Goal: Task Accomplishment & Management: Manage account settings

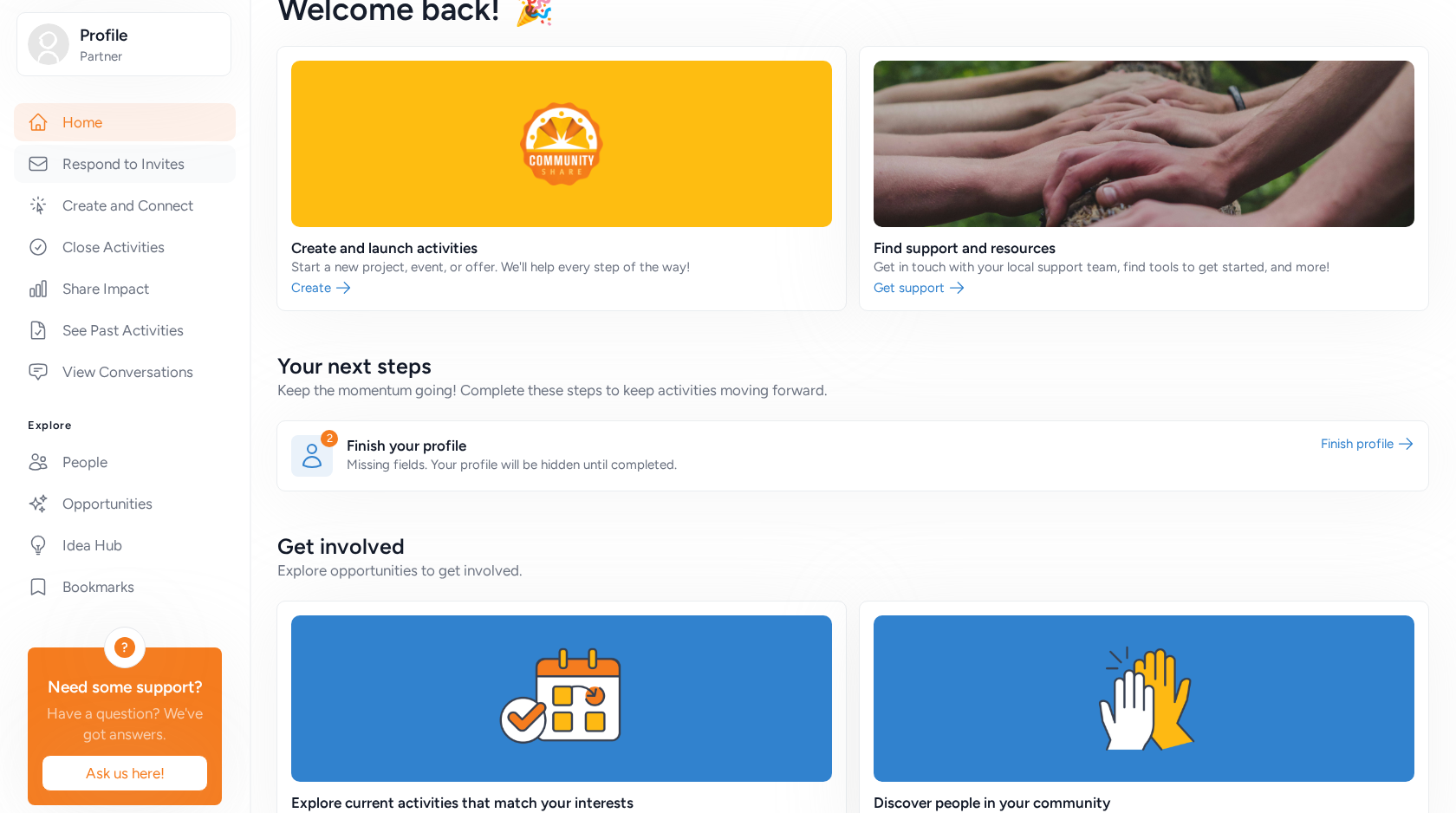
scroll to position [231, 0]
click at [105, 480] on link "People" at bounding box center [125, 461] width 222 height 38
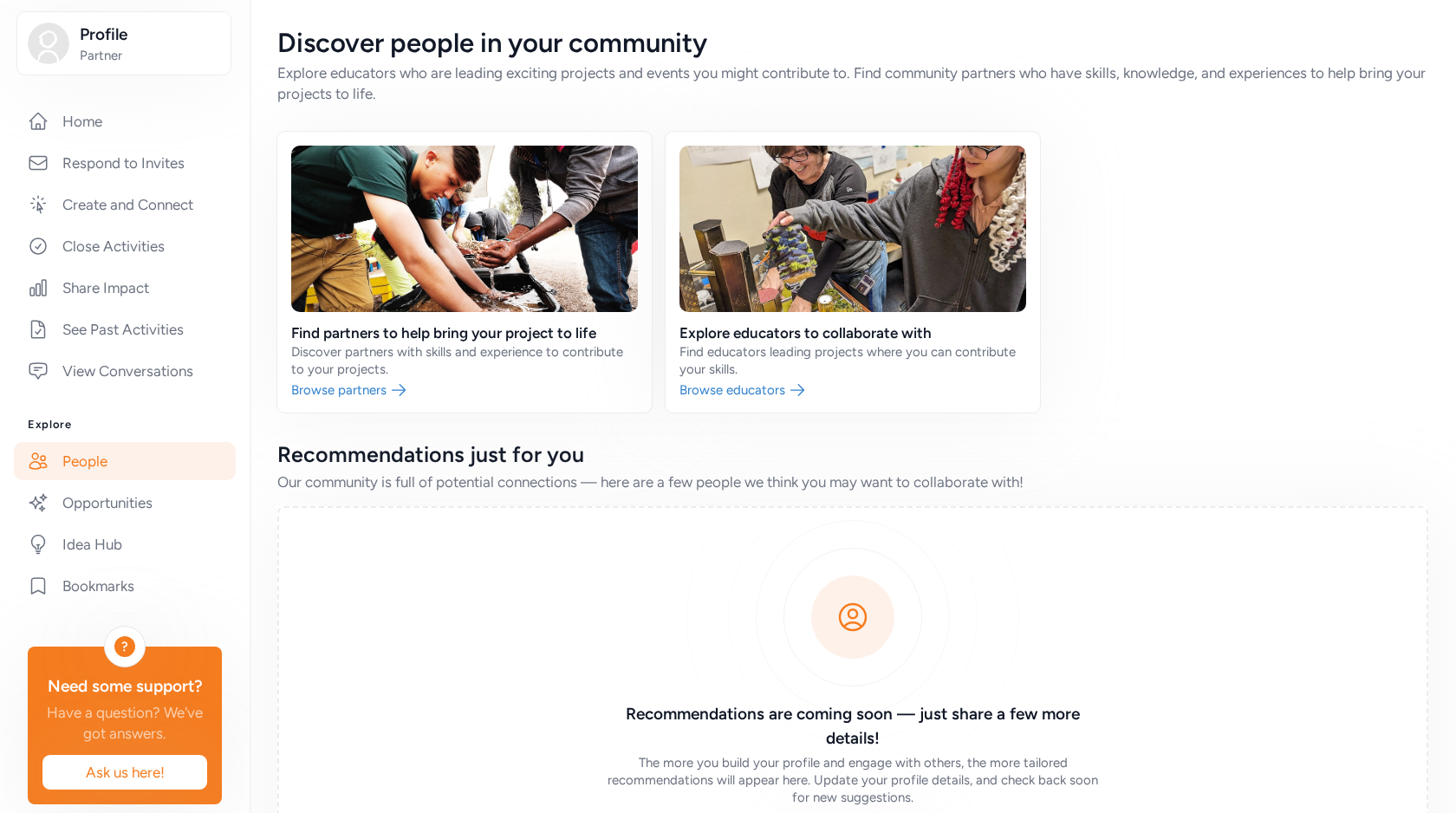
scroll to position [298, 0]
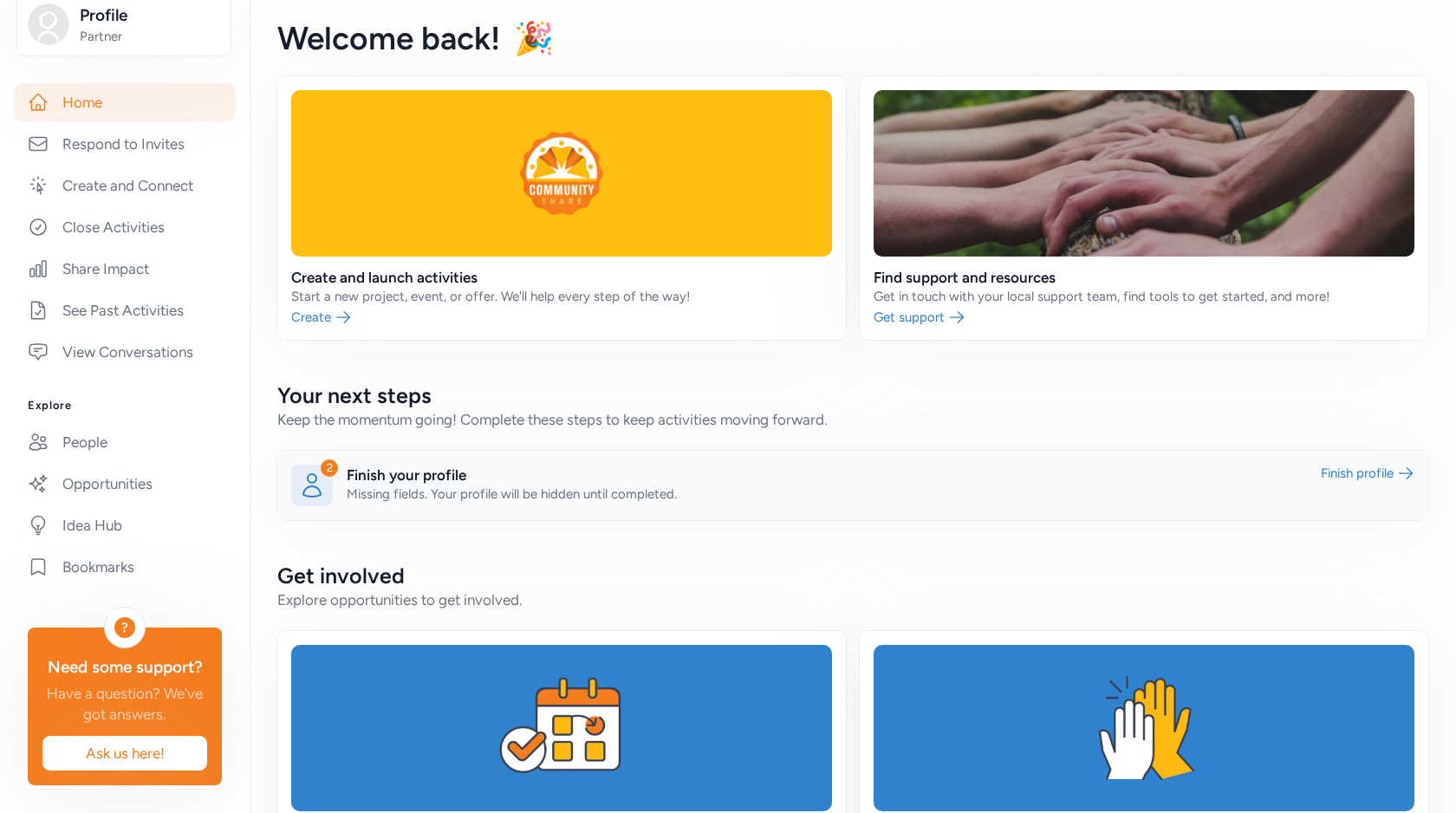
click at [586, 495] on link at bounding box center [853, 485] width 1151 height 70
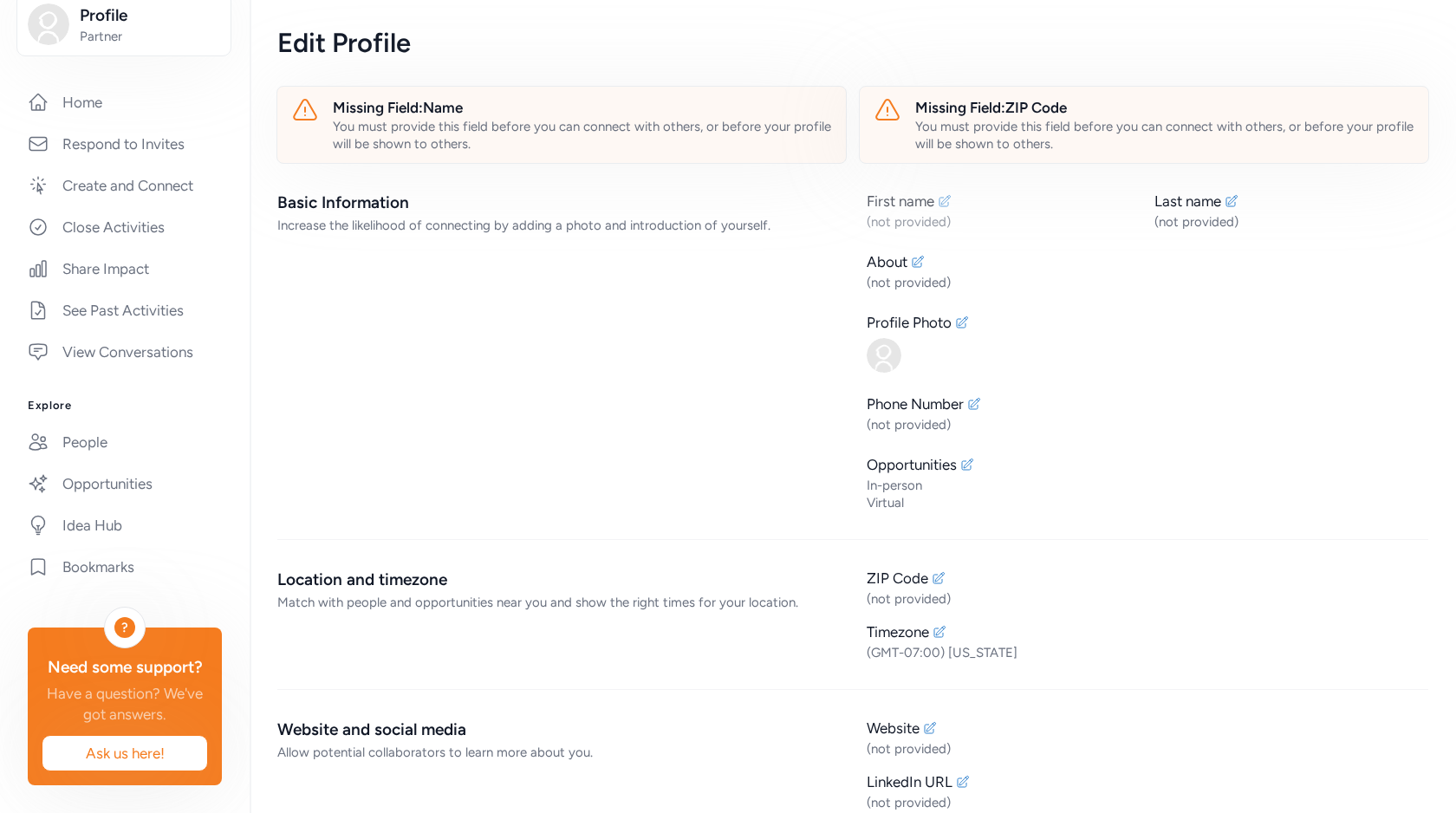
click at [945, 202] on icon at bounding box center [945, 201] width 11 height 11
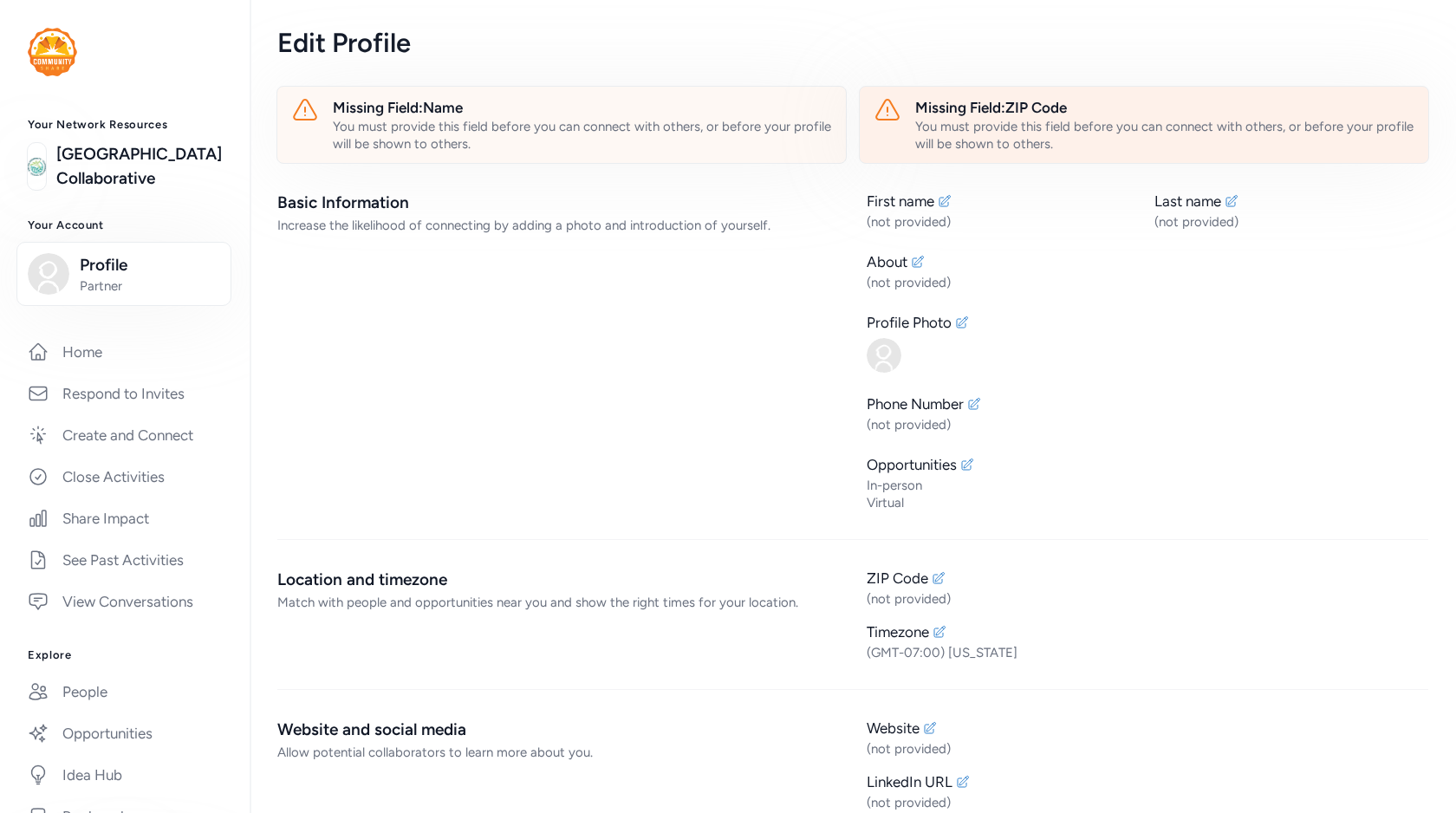
click at [973, 110] on div "Missing Field: ZIP Code" at bounding box center [1165, 108] width 499 height 21
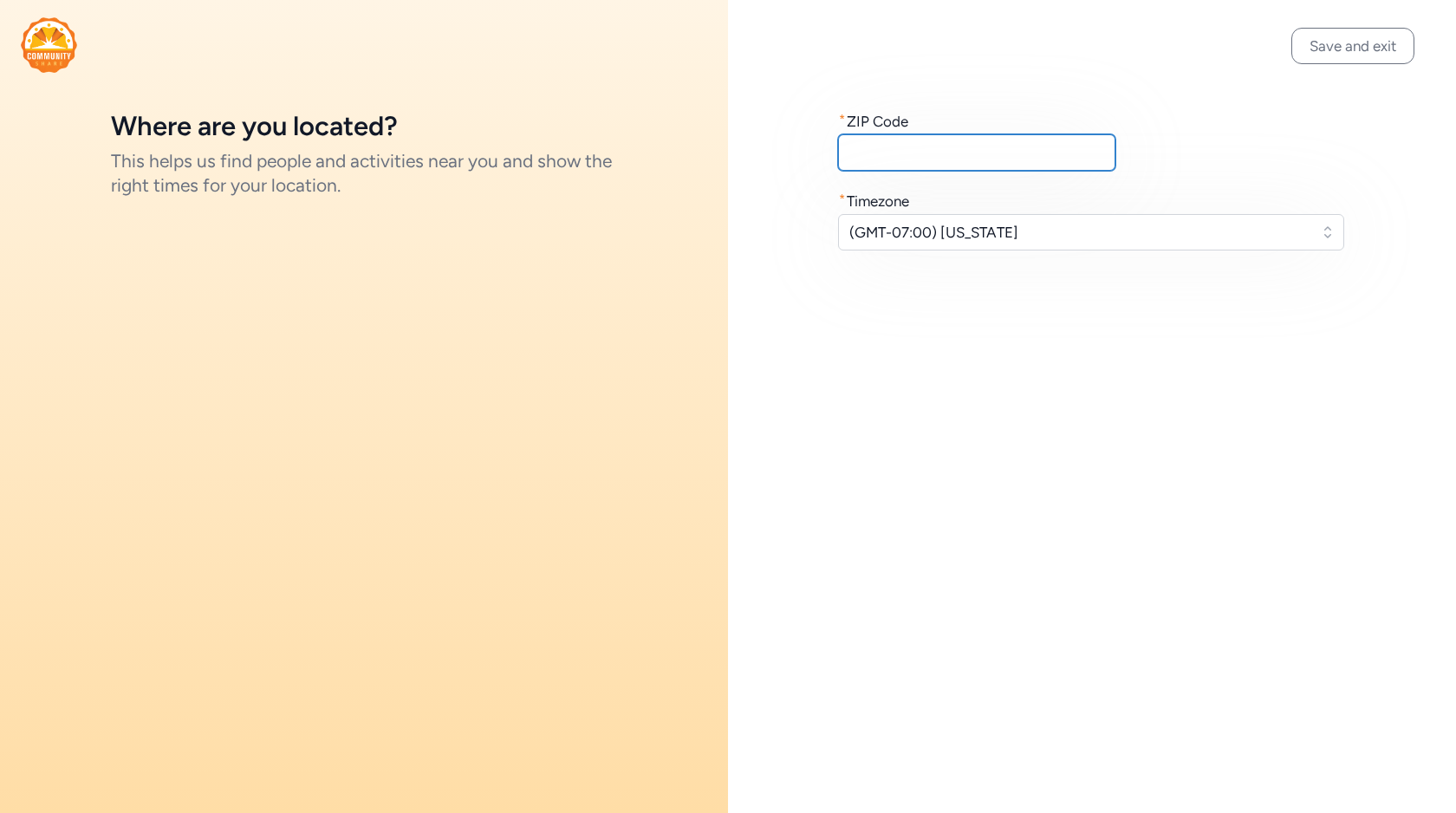
click at [902, 154] on input "text" at bounding box center [977, 152] width 277 height 36
type input "94530"
click at [984, 153] on input "94530" at bounding box center [977, 152] width 277 height 36
paste input "text"
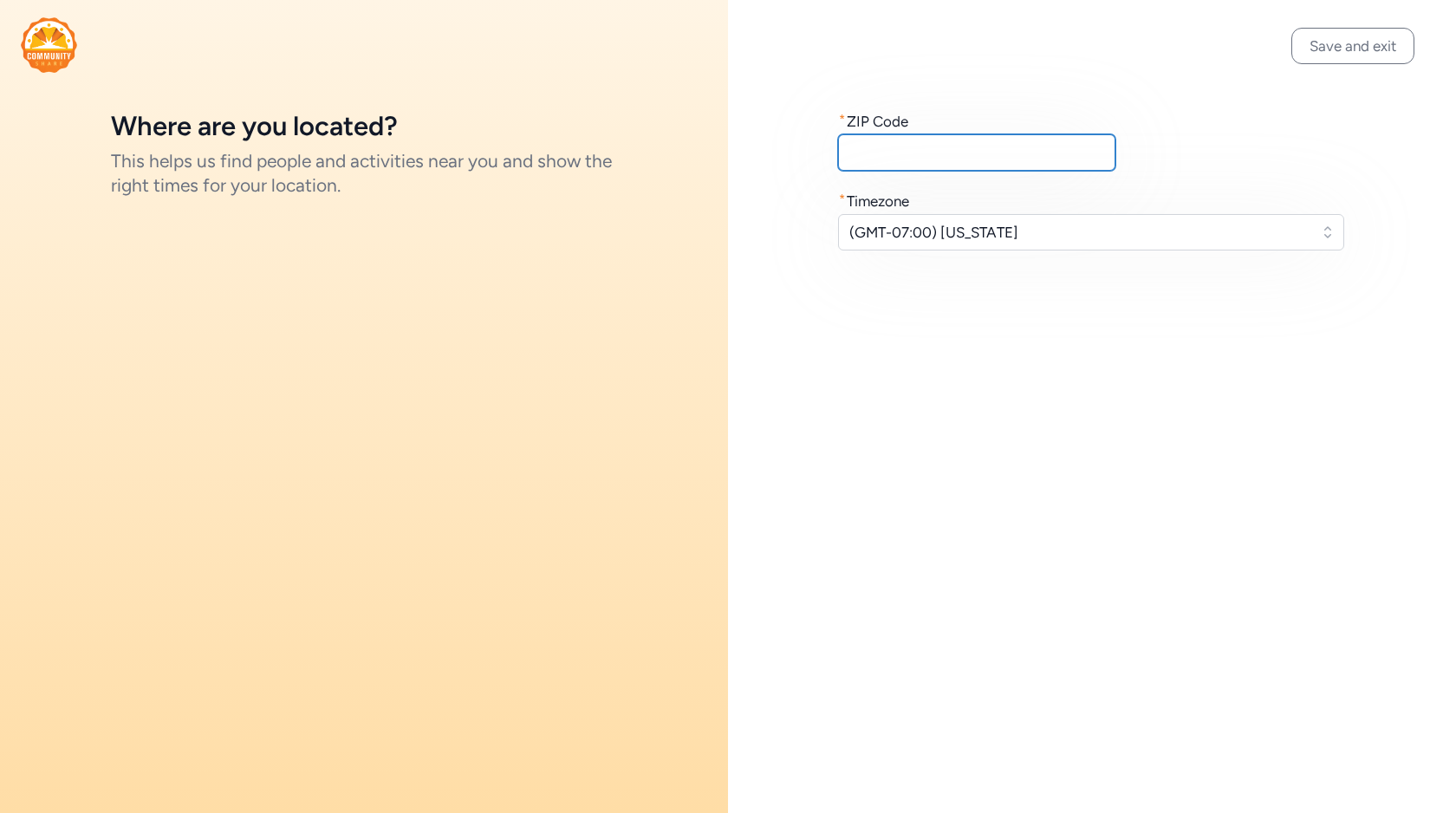
paste input "text"
paste input "85001"
type input "85001"
click at [1306, 53] on button "Save and exit" at bounding box center [1352, 46] width 123 height 36
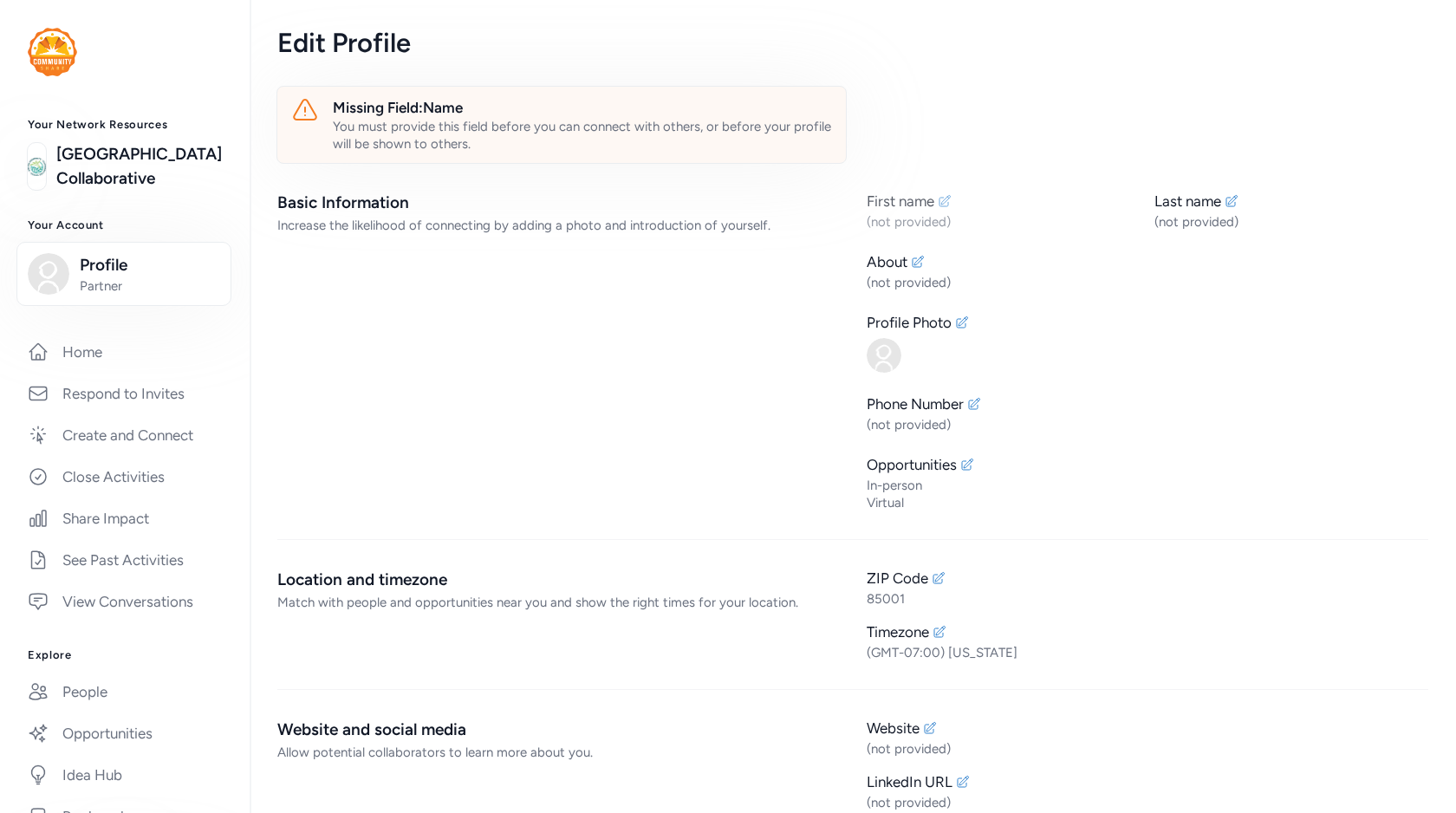
click at [949, 207] on icon at bounding box center [944, 201] width 14 height 14
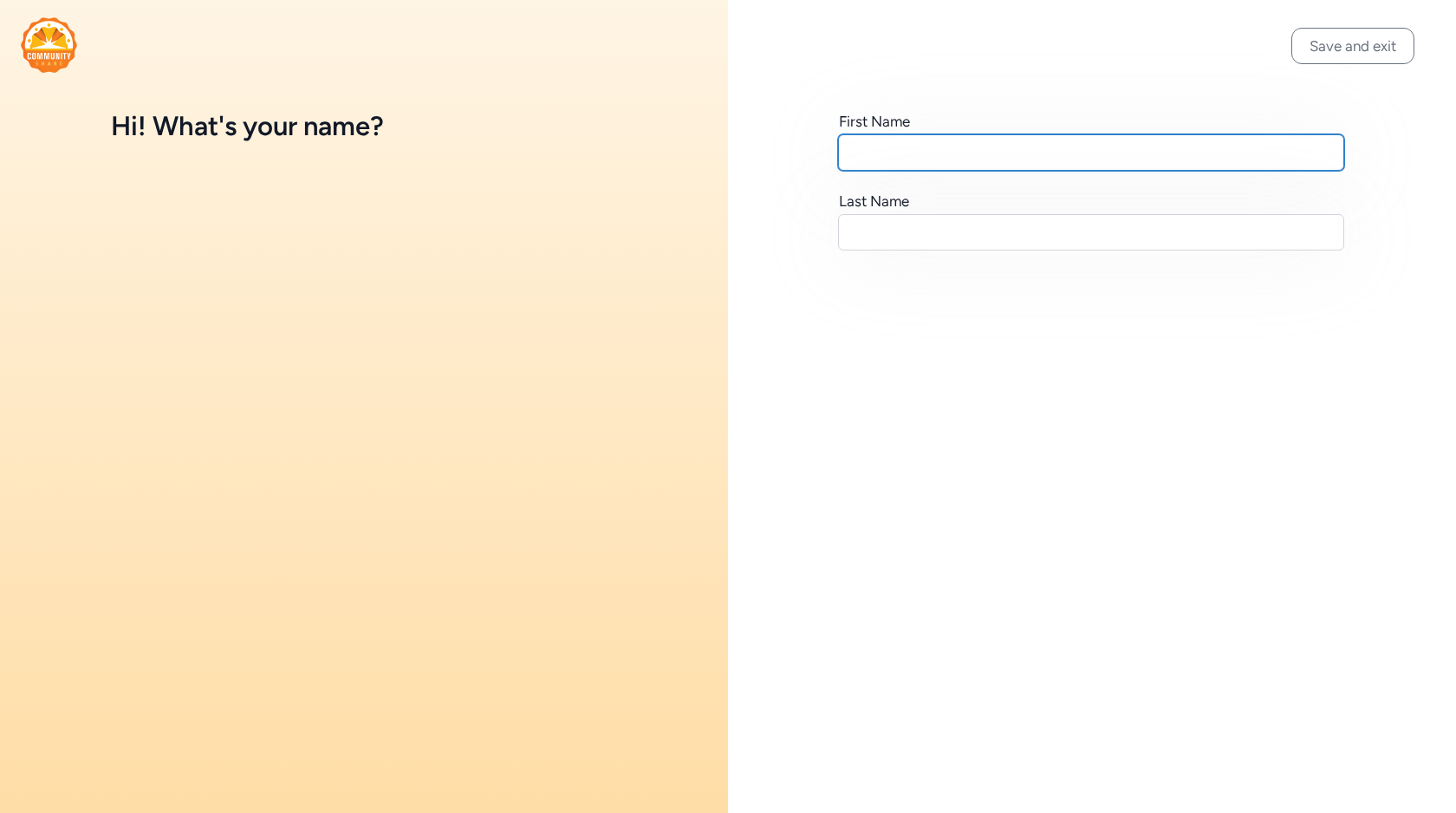
click at [911, 158] on input "text" at bounding box center [1091, 152] width 506 height 36
type input "Kai"
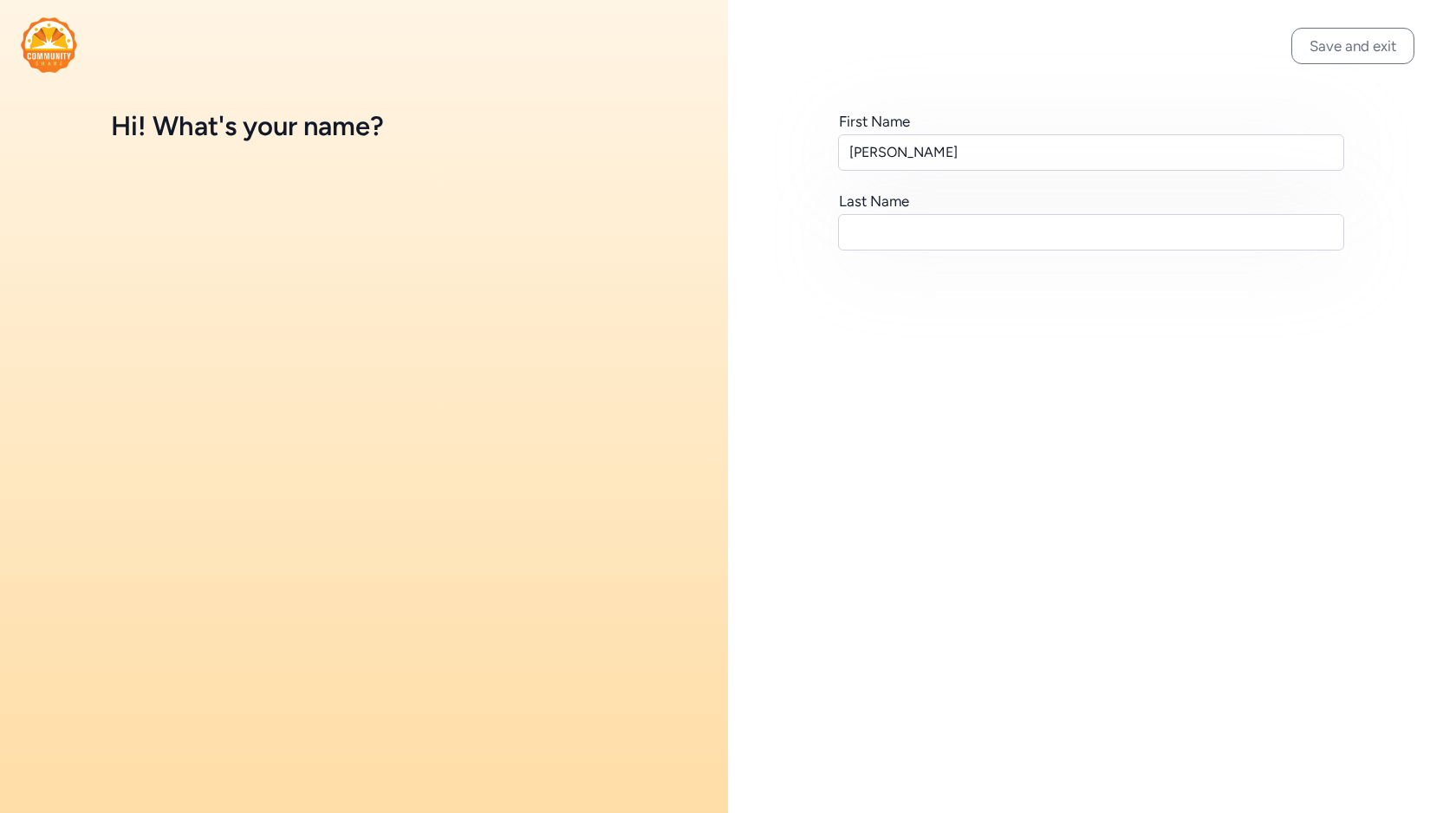
click at [1343, 54] on button "Save and exit" at bounding box center [1352, 46] width 123 height 36
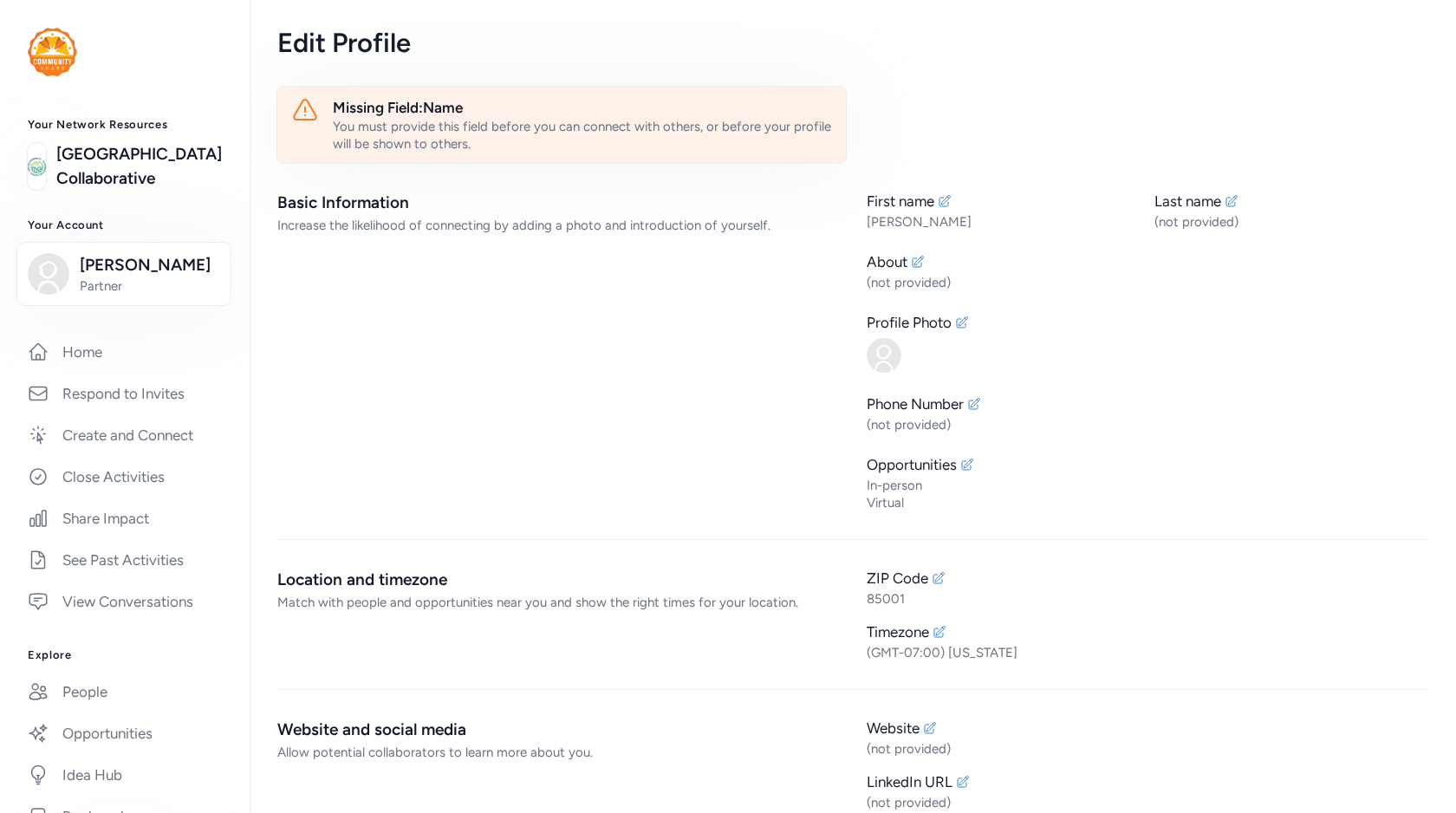
click at [516, 138] on div "You must provide this field before you can connect with others, or before your …" at bounding box center [582, 135] width 499 height 34
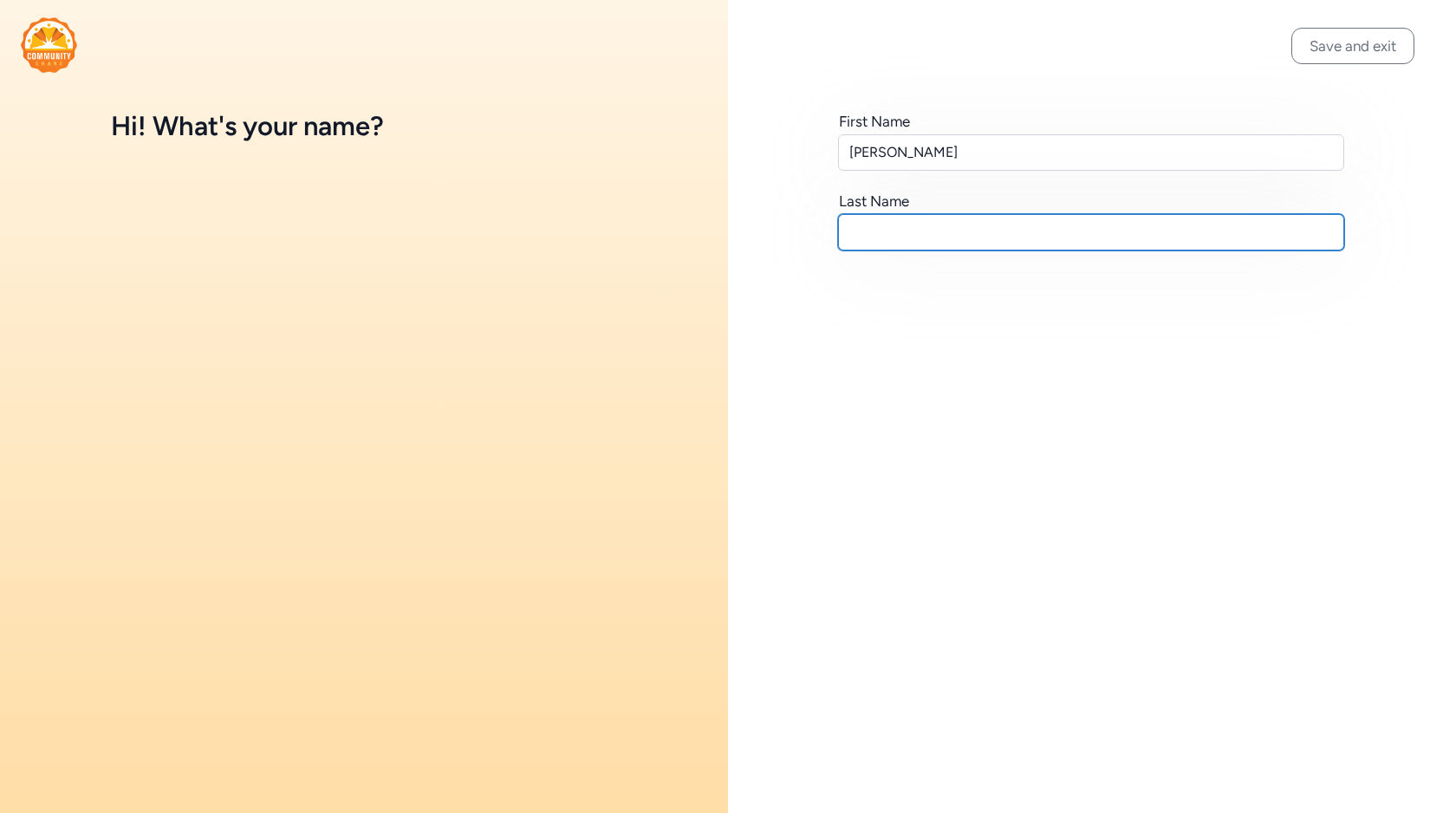
click at [922, 232] on input "text" at bounding box center [1091, 233] width 506 height 36
type input "D"
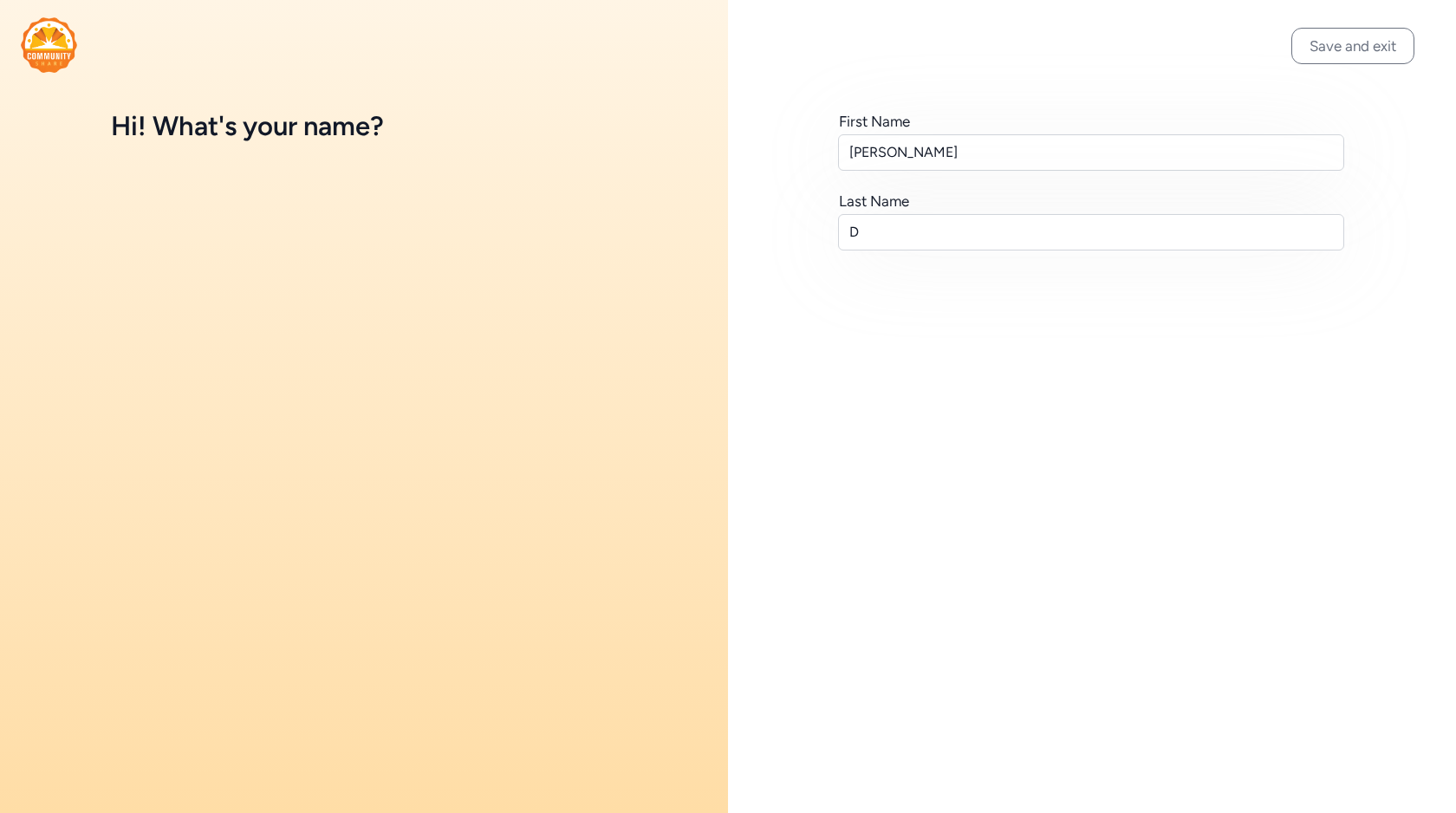
click at [1339, 54] on button "Save and exit" at bounding box center [1352, 46] width 123 height 36
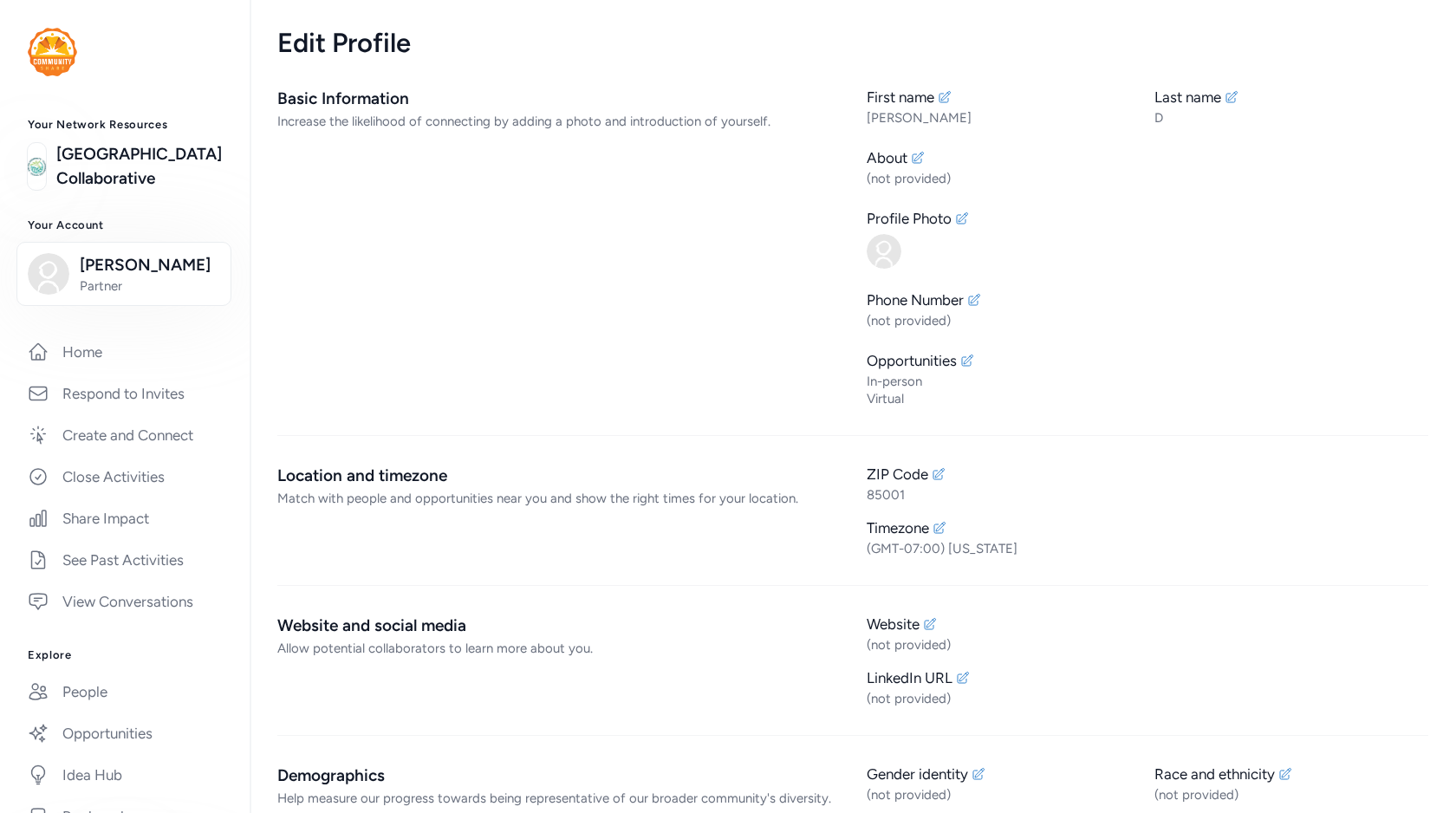
click at [65, 68] on img at bounding box center [52, 51] width 50 height 49
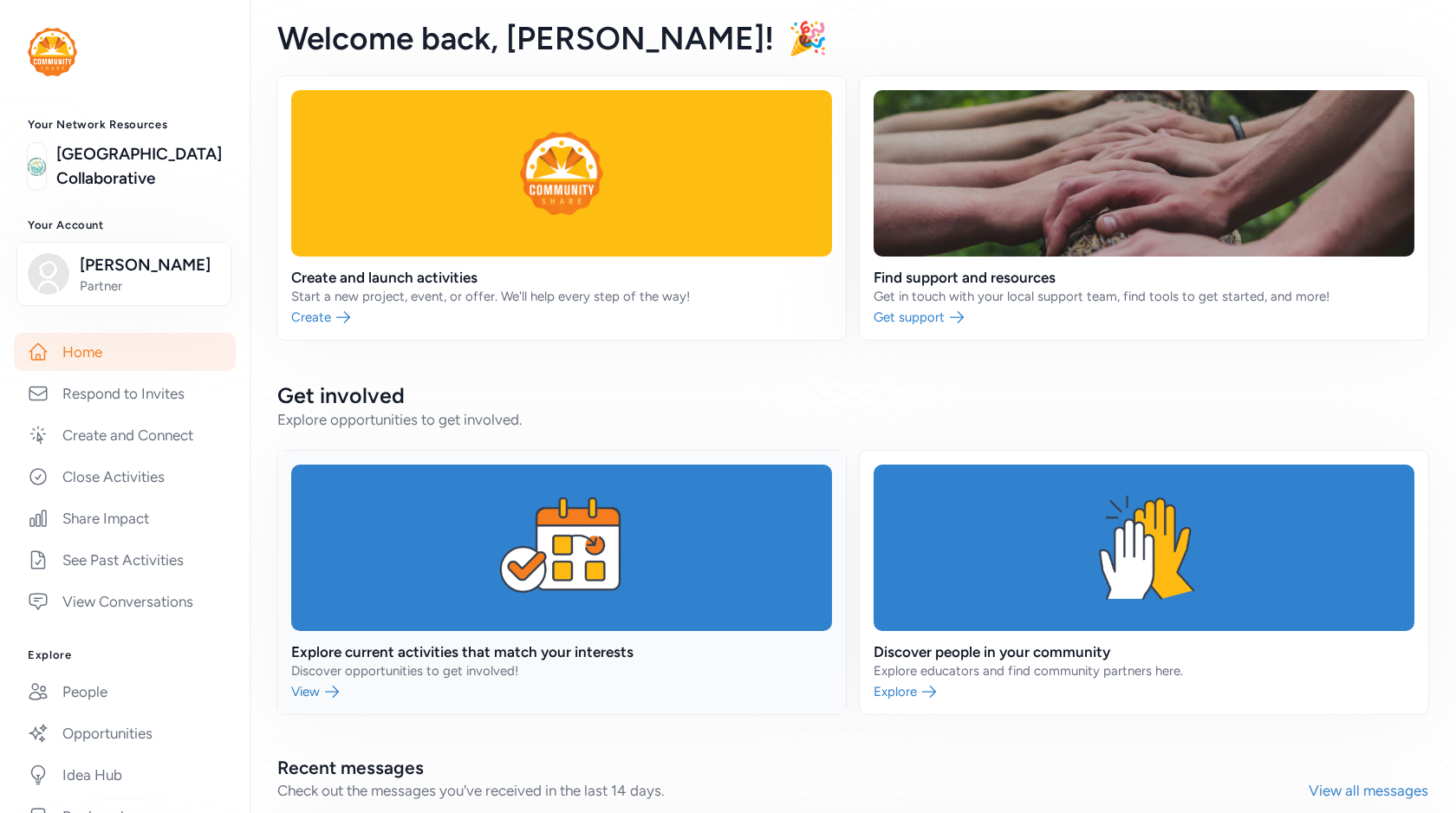
click at [463, 655] on link at bounding box center [561, 582] width 569 height 264
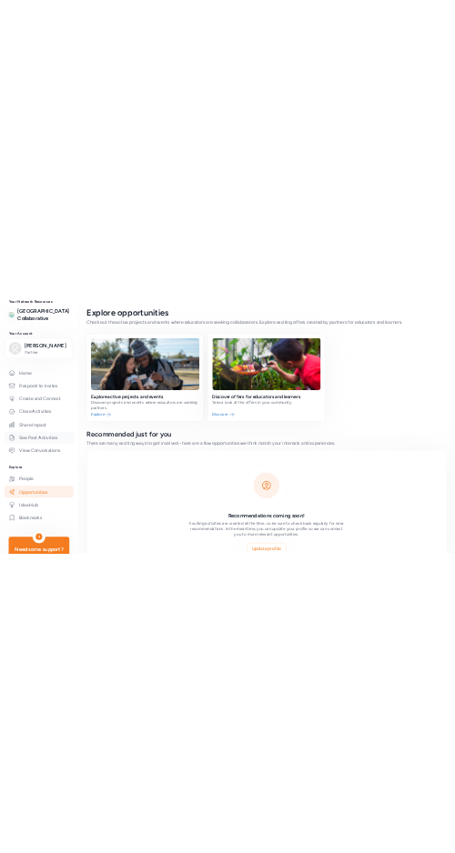
scroll to position [128, 0]
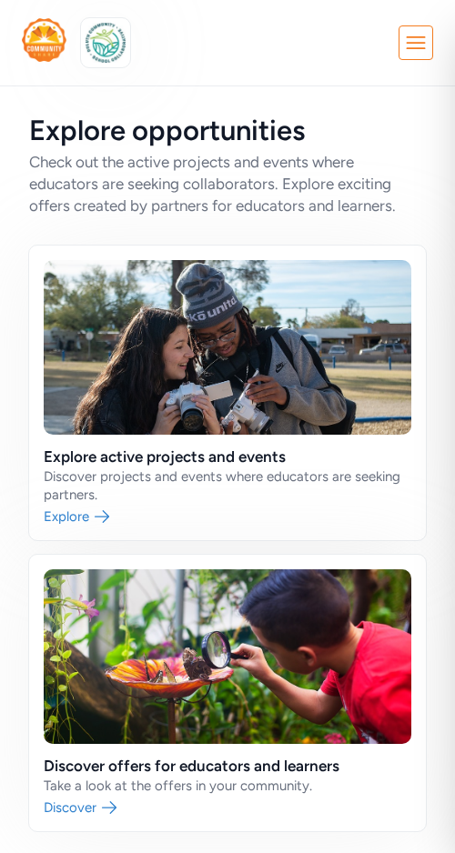
click at [418, 38] on icon at bounding box center [415, 42] width 33 height 33
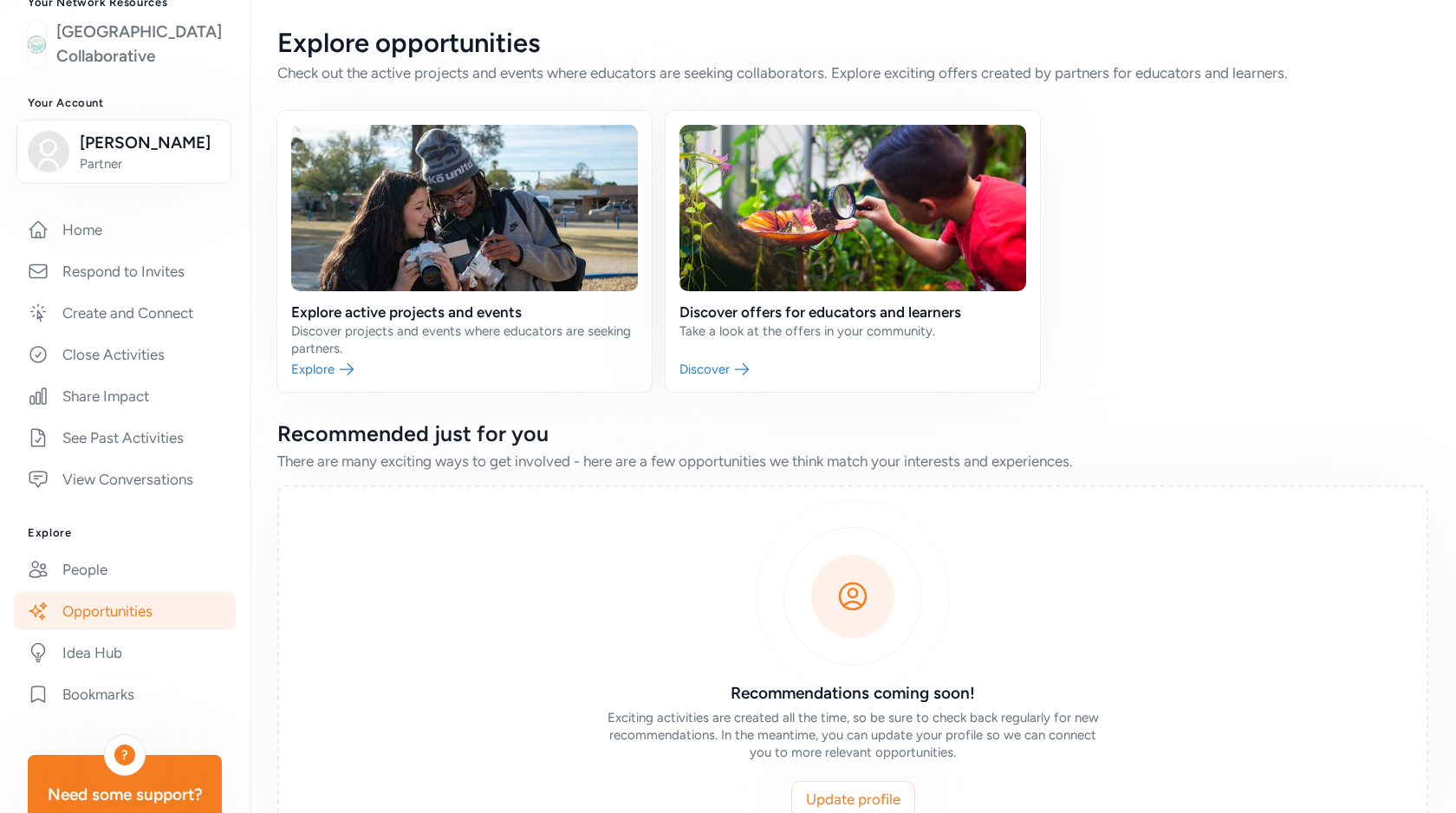
scroll to position [0, 0]
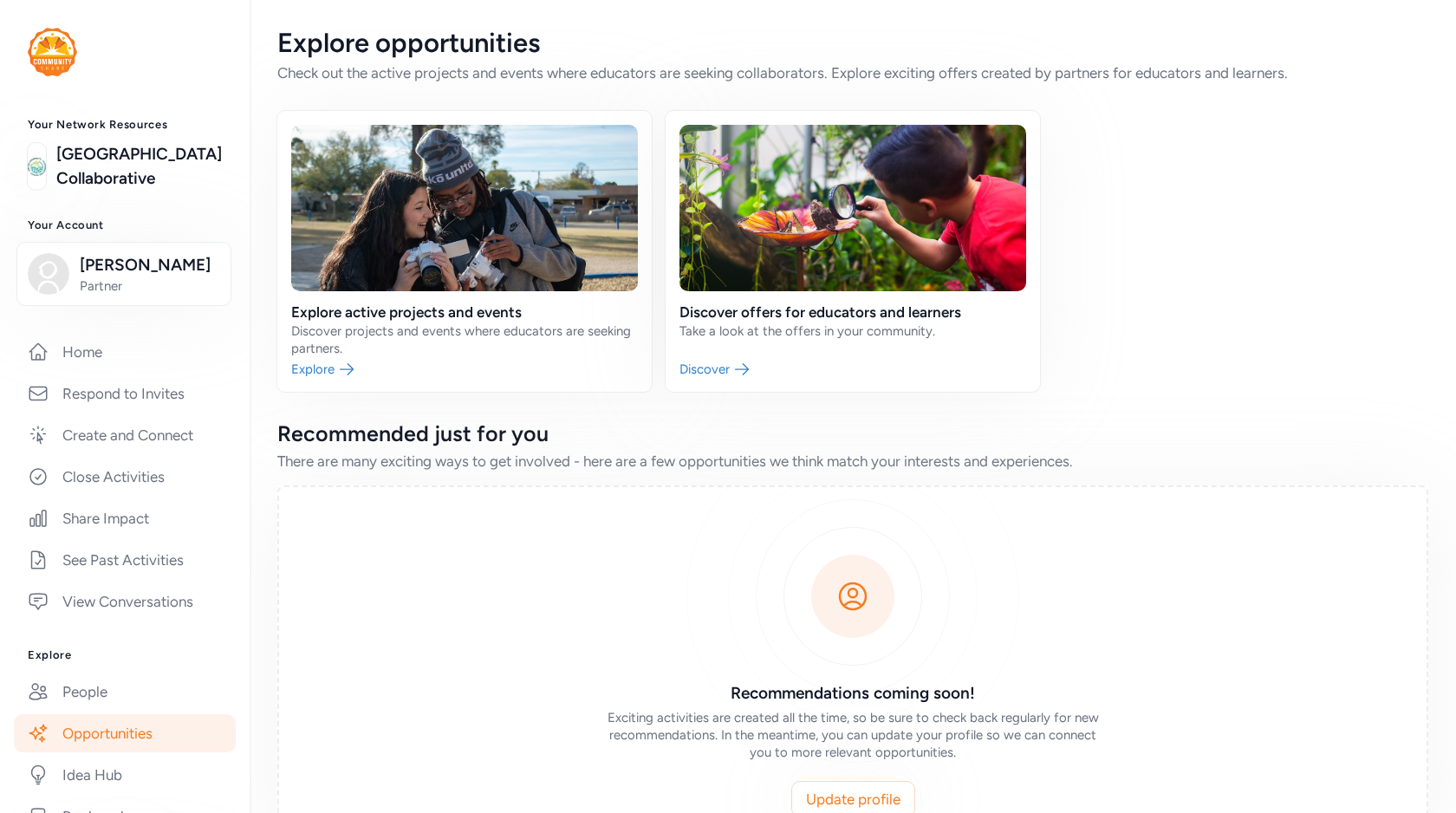
click at [69, 43] on img at bounding box center [52, 51] width 50 height 49
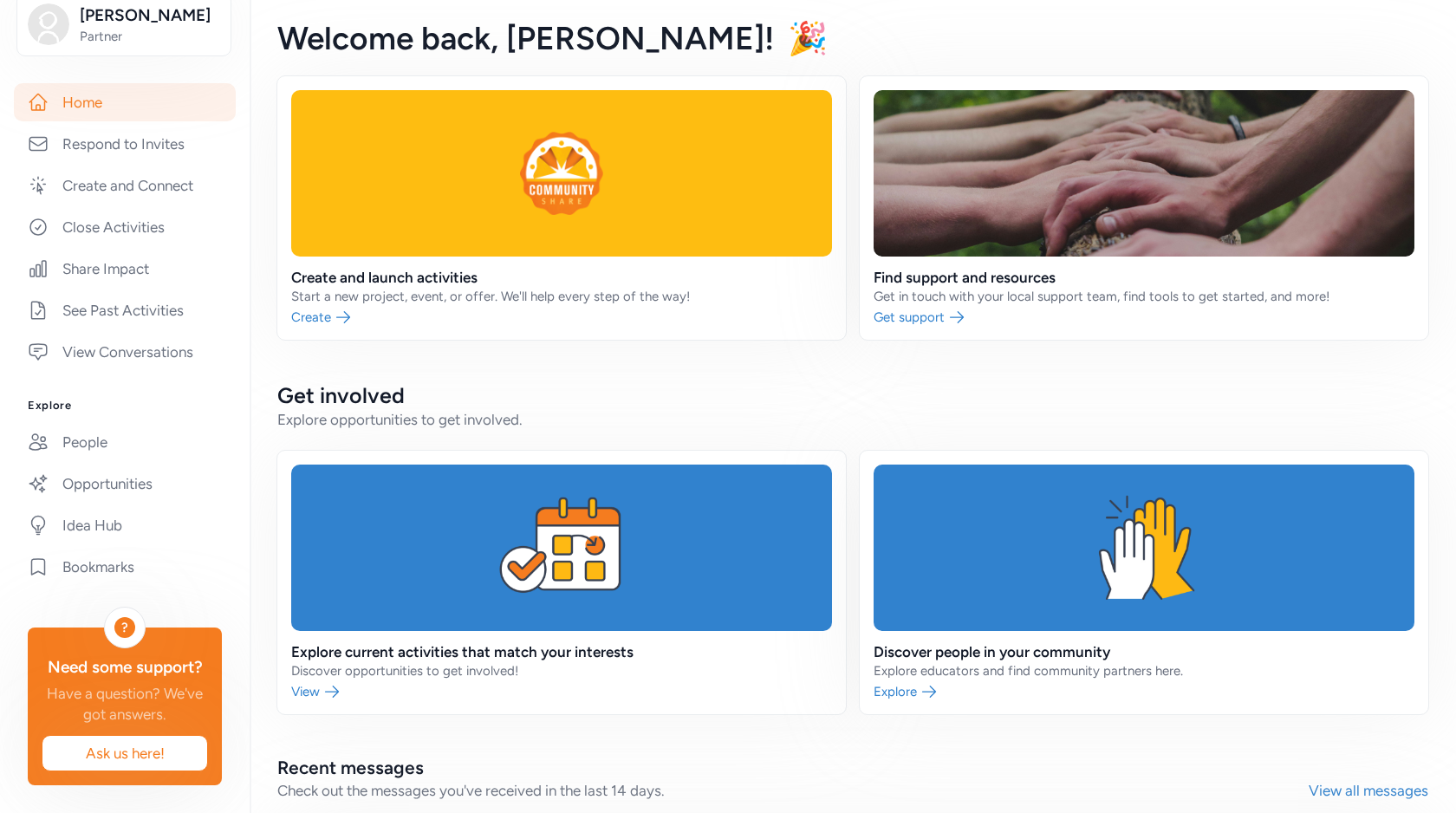
scroll to position [254, 0]
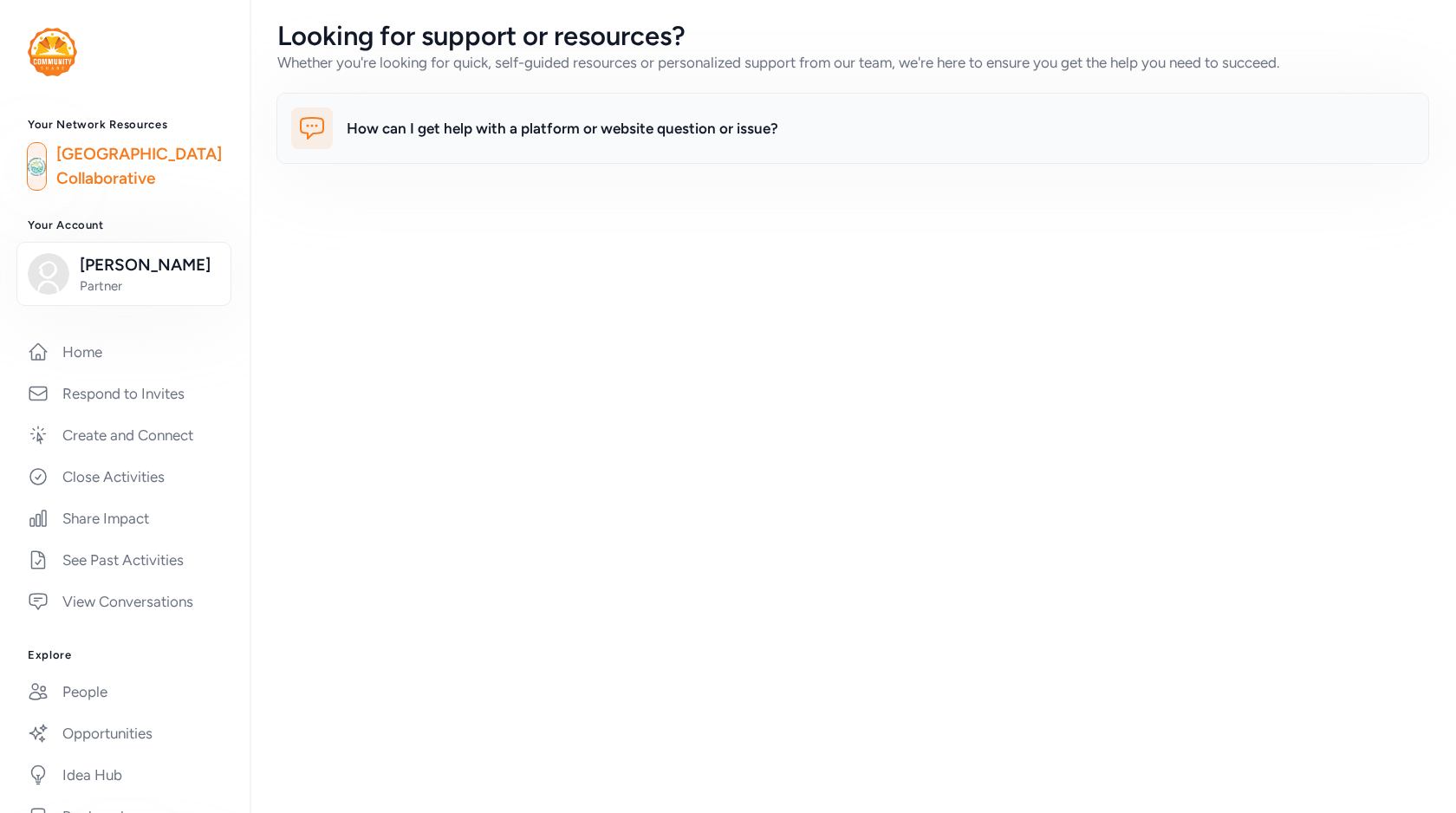
click at [459, 131] on div "How can I get help with a platform or website question or issue?" at bounding box center [562, 129] width 432 height 21
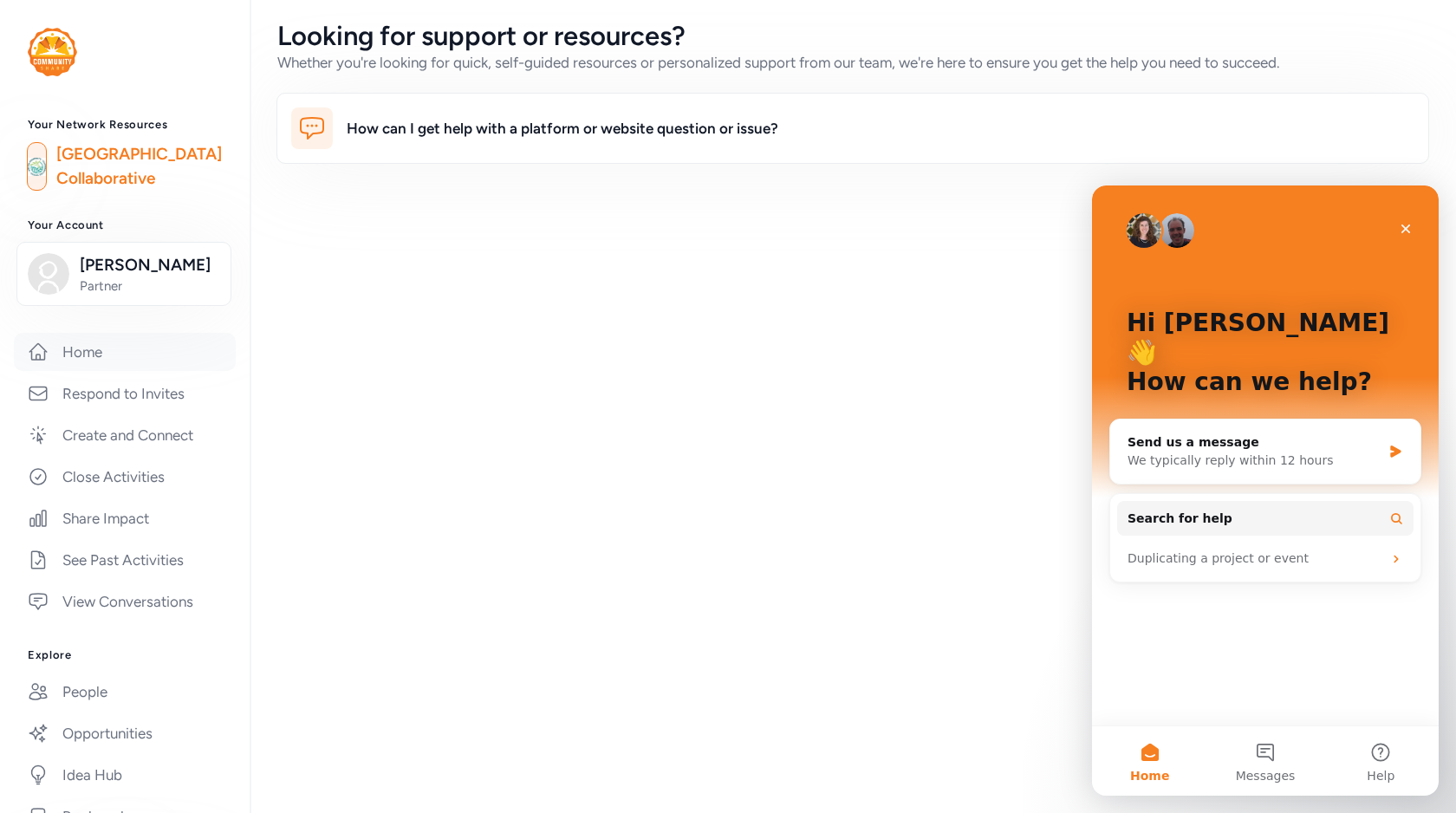
click at [129, 371] on link "Home" at bounding box center [125, 352] width 222 height 38
